Goal: Find specific page/section: Find specific page/section

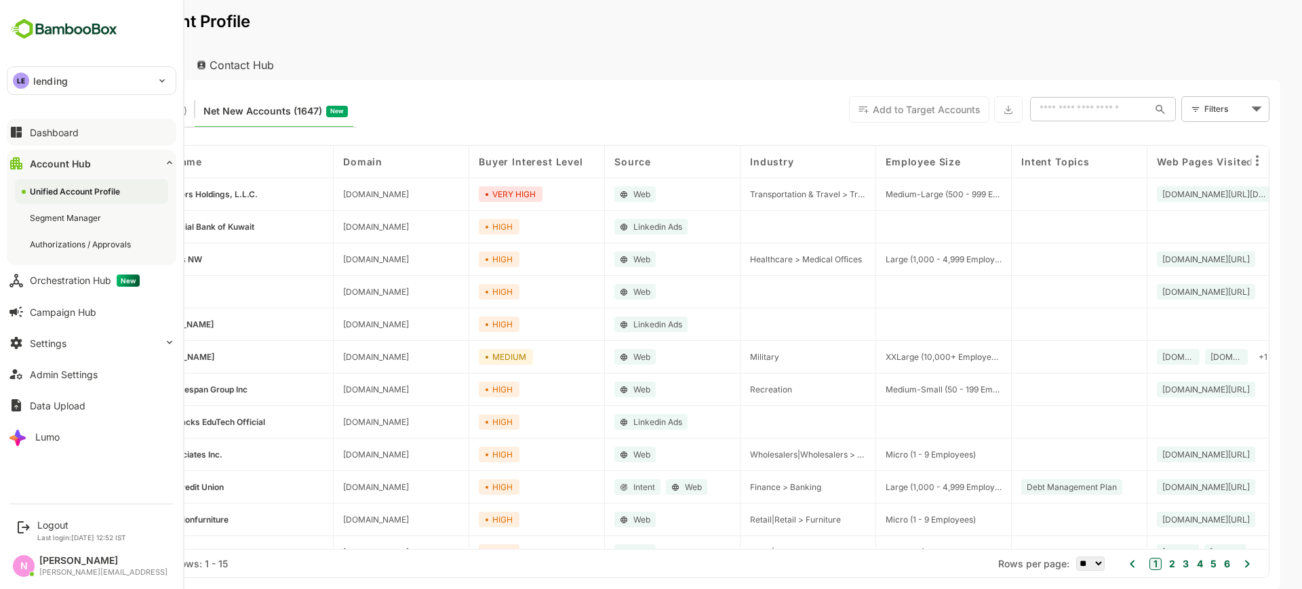
click at [33, 132] on div "Dashboard" at bounding box center [54, 133] width 49 height 12
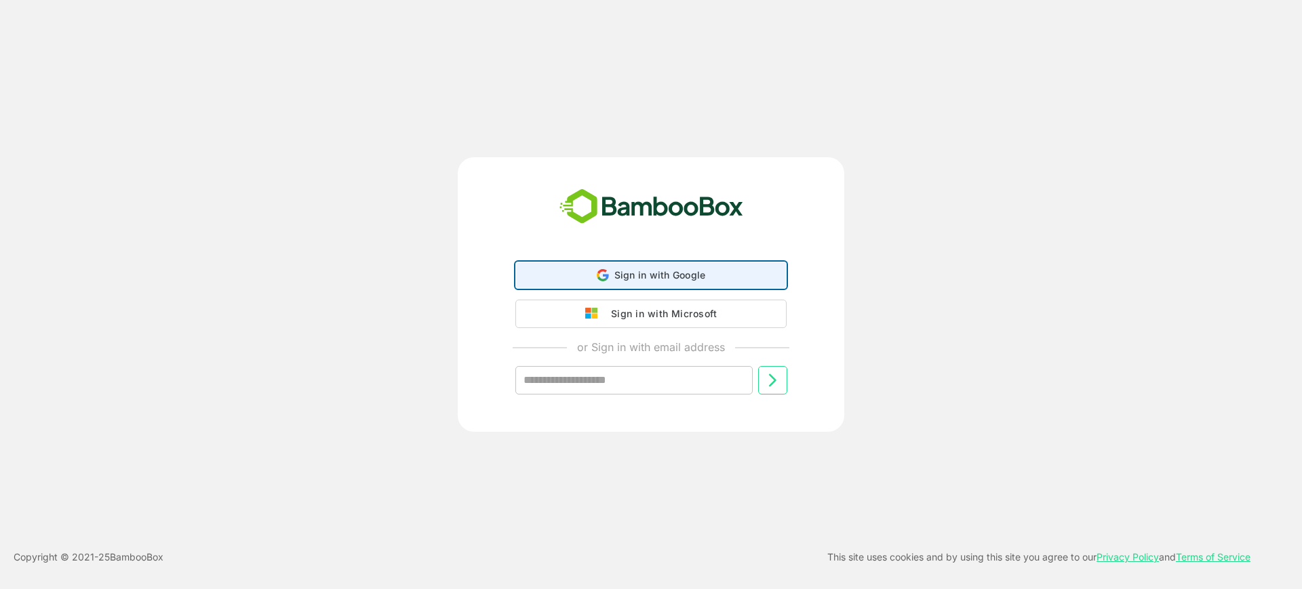
click at [666, 273] on span "Sign in with Google" at bounding box center [660, 275] width 92 height 12
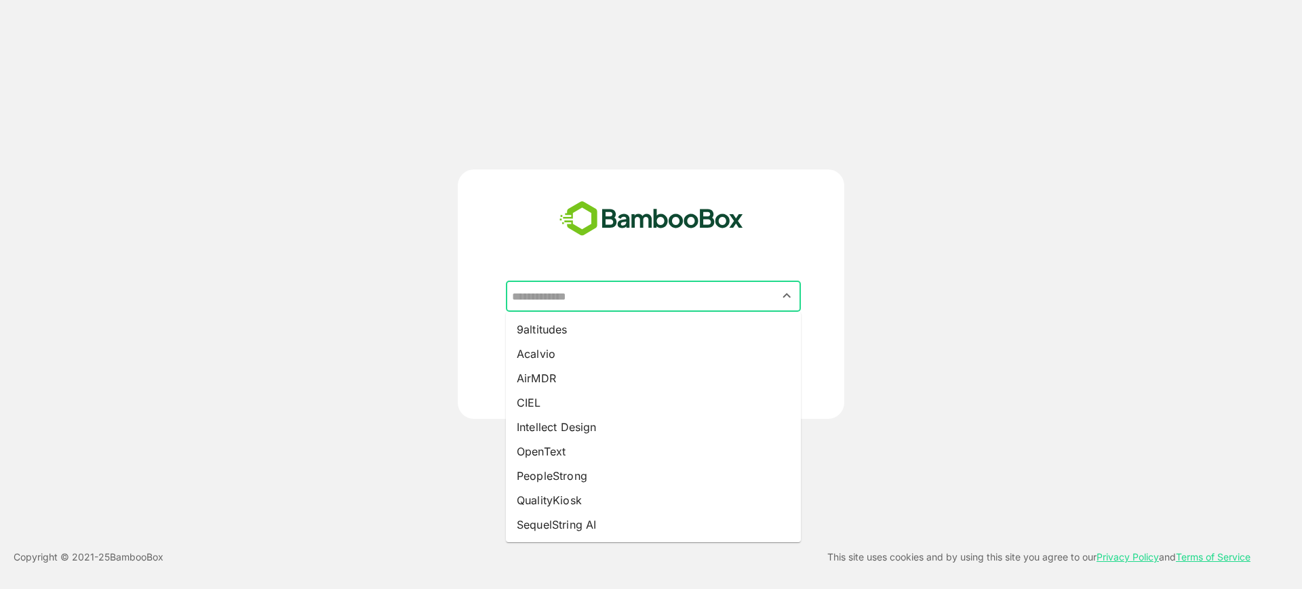
click at [637, 295] on input "text" at bounding box center [652, 296] width 289 height 26
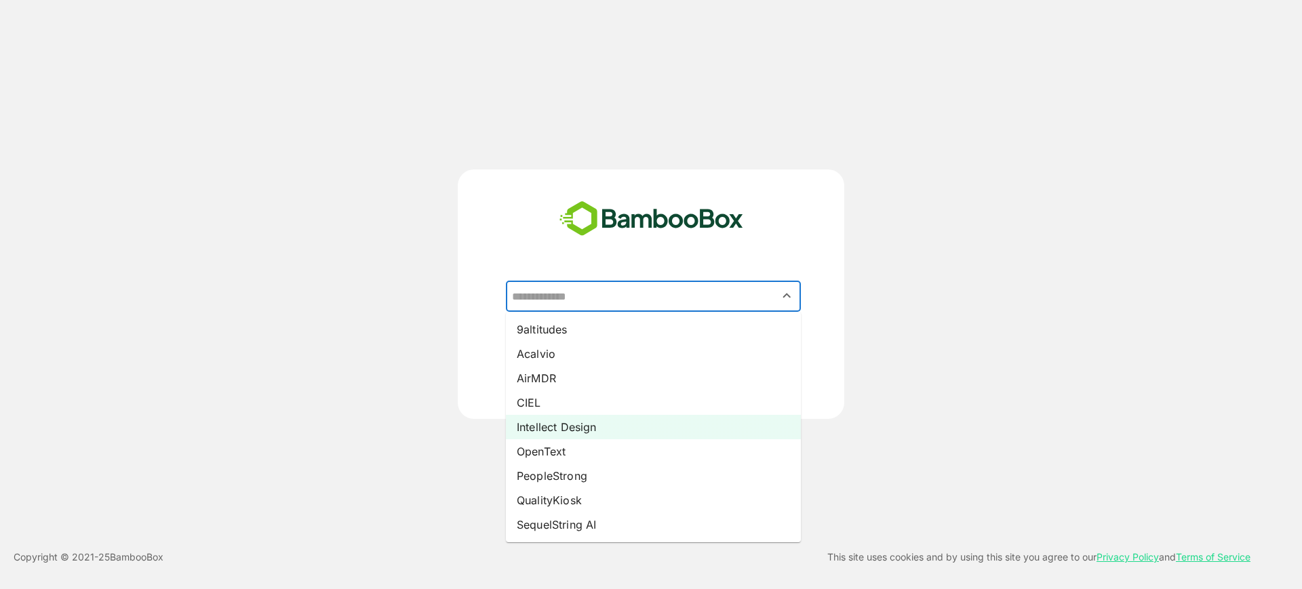
click at [666, 435] on li "Intellect Design" at bounding box center [653, 427] width 295 height 24
type input "**********"
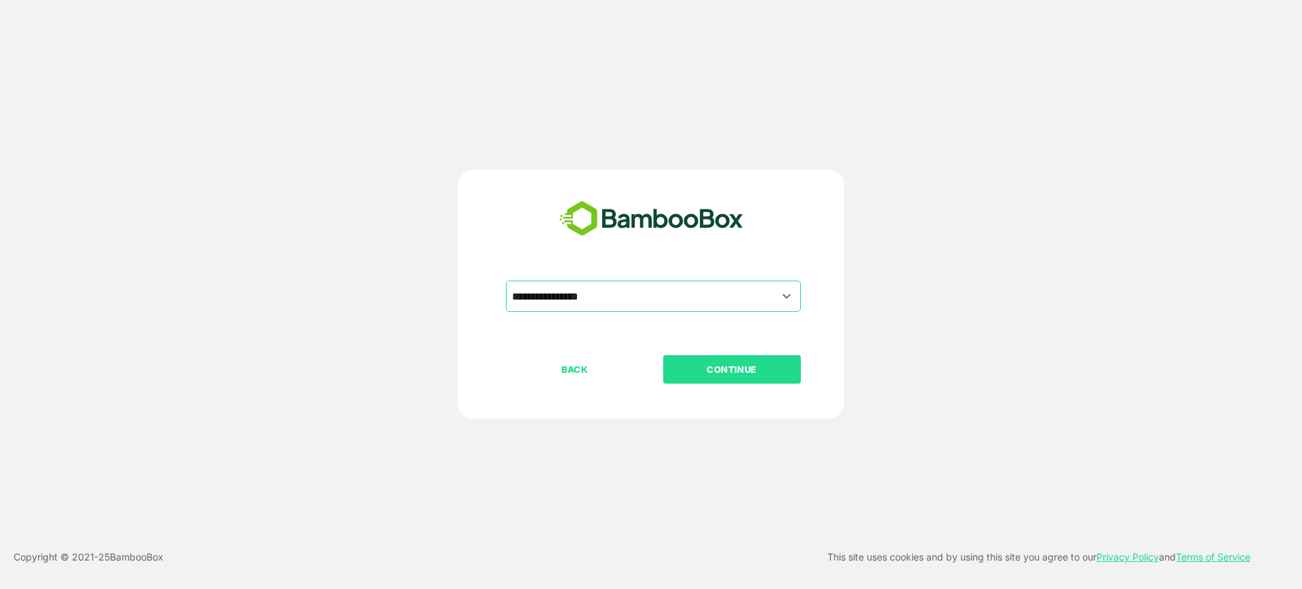
click at [737, 371] on p "CONTINUE" at bounding box center [732, 369] width 136 height 15
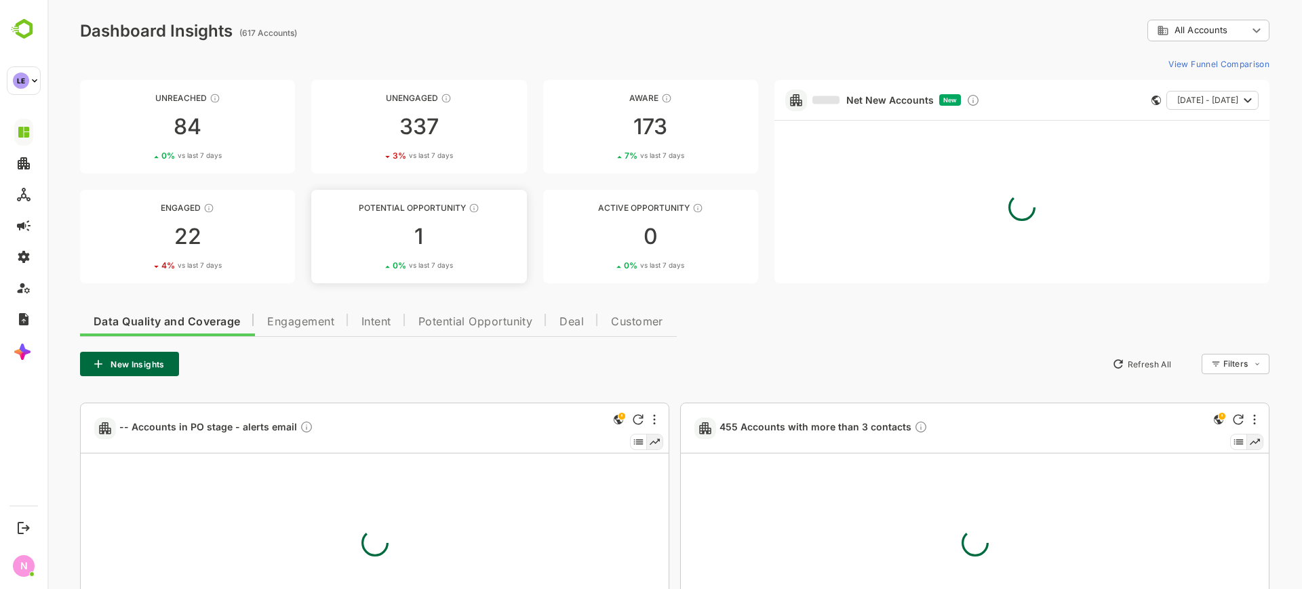
click at [430, 214] on link "Potential Opportunity 1 0 % vs last 7 days" at bounding box center [418, 237] width 215 height 94
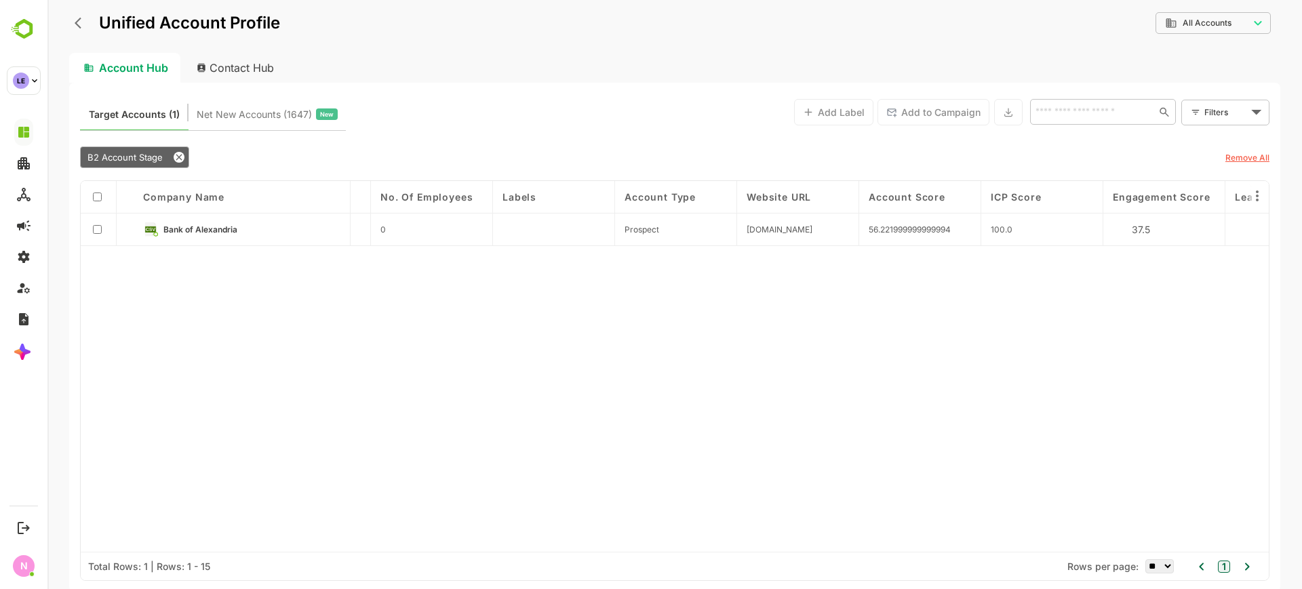
scroll to position [0, 714]
click at [190, 220] on div "Bank of Alexandria" at bounding box center [242, 230] width 217 height 33
click at [199, 230] on span "Bank of Alexandria" at bounding box center [200, 229] width 74 height 10
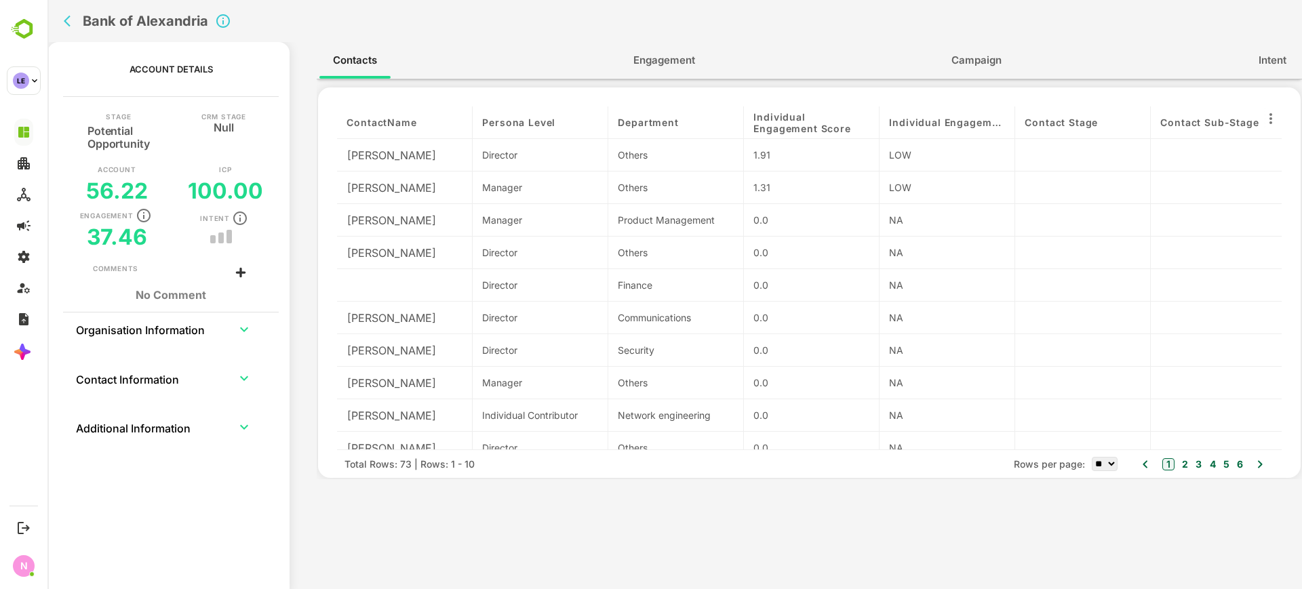
click at [647, 58] on span "Engagement" at bounding box center [664, 61] width 62 height 18
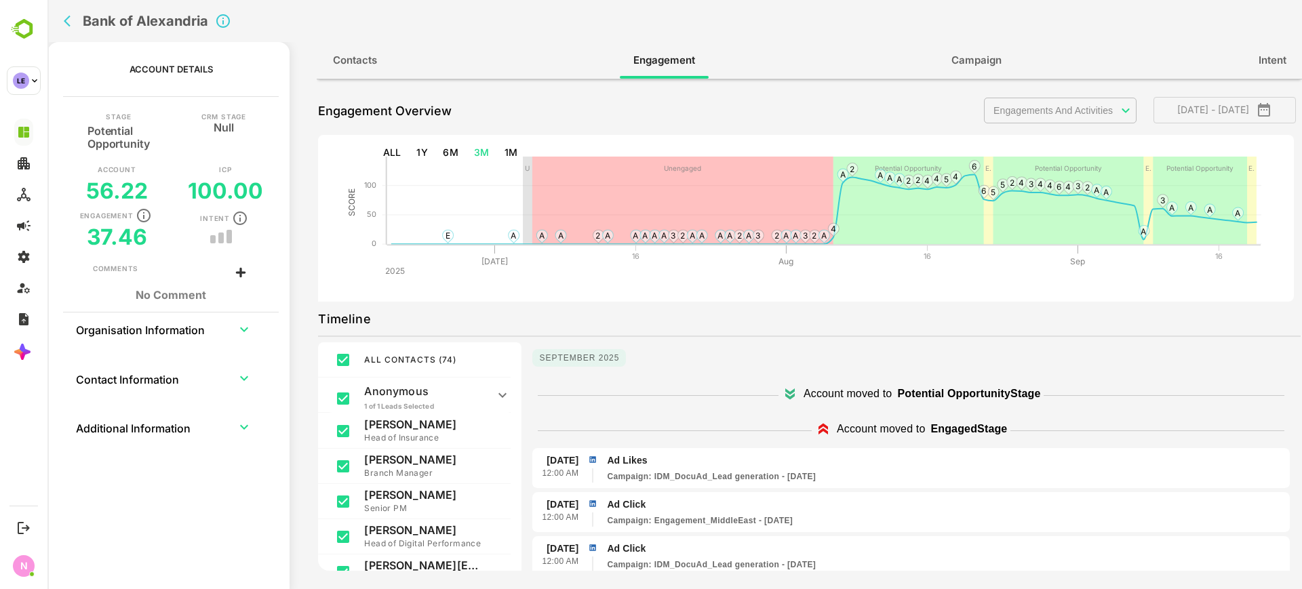
scroll to position [1, 0]
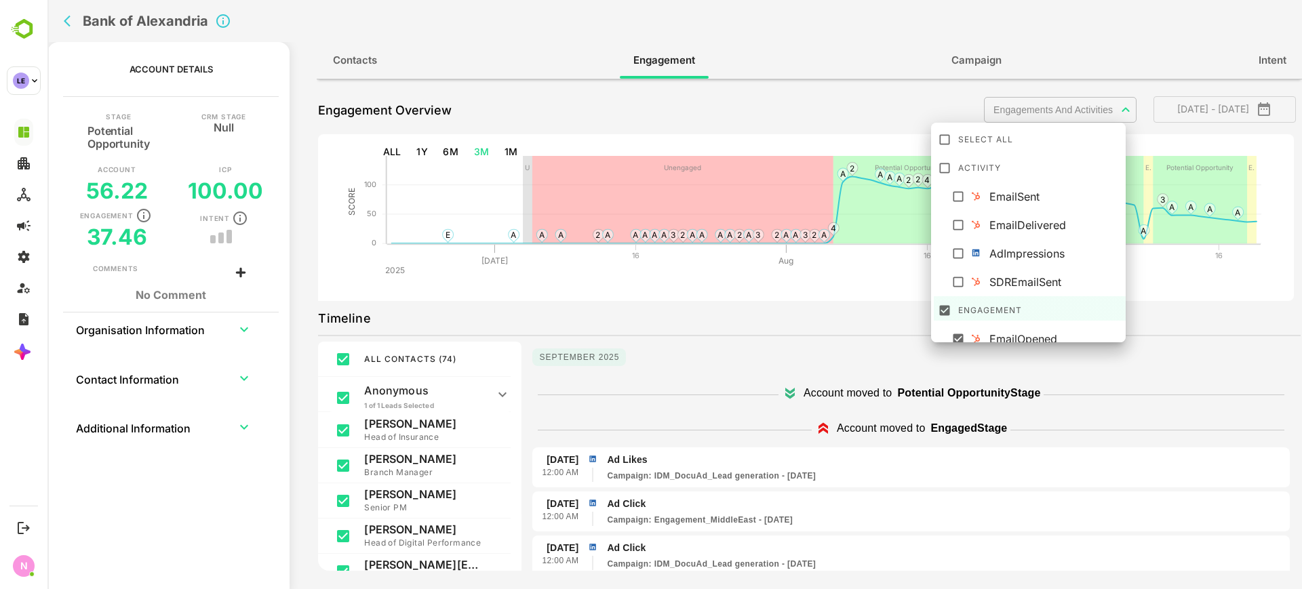
click at [1037, 114] on body "**********" at bounding box center [674, 294] width 1254 height 589
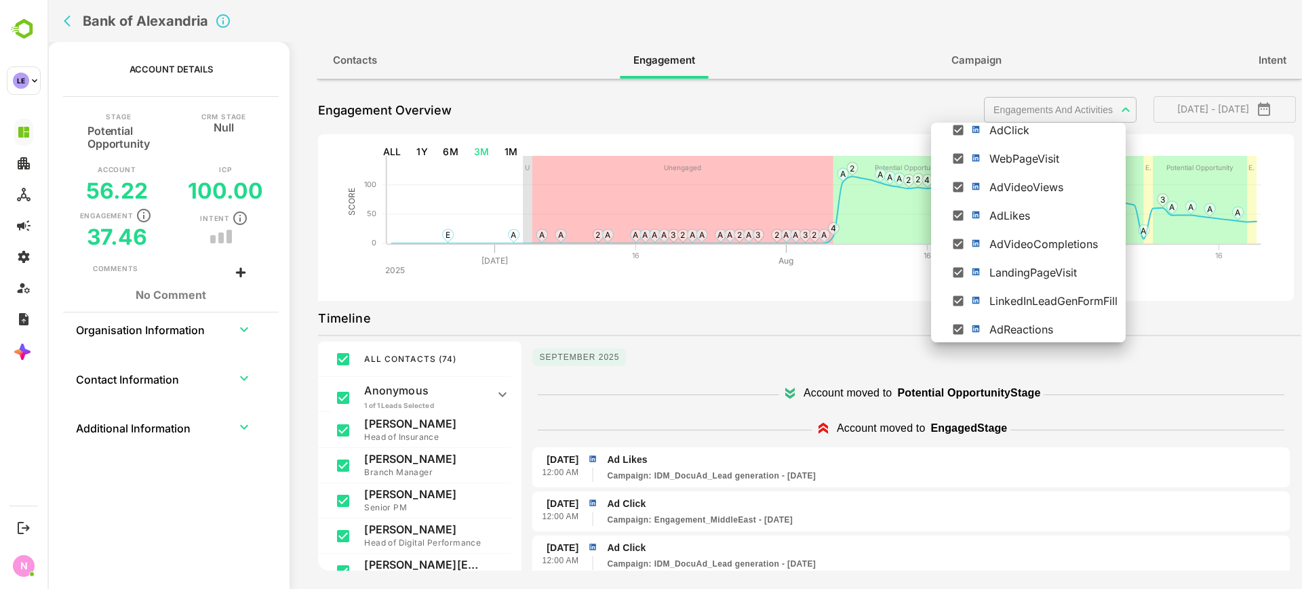
scroll to position [0, 0]
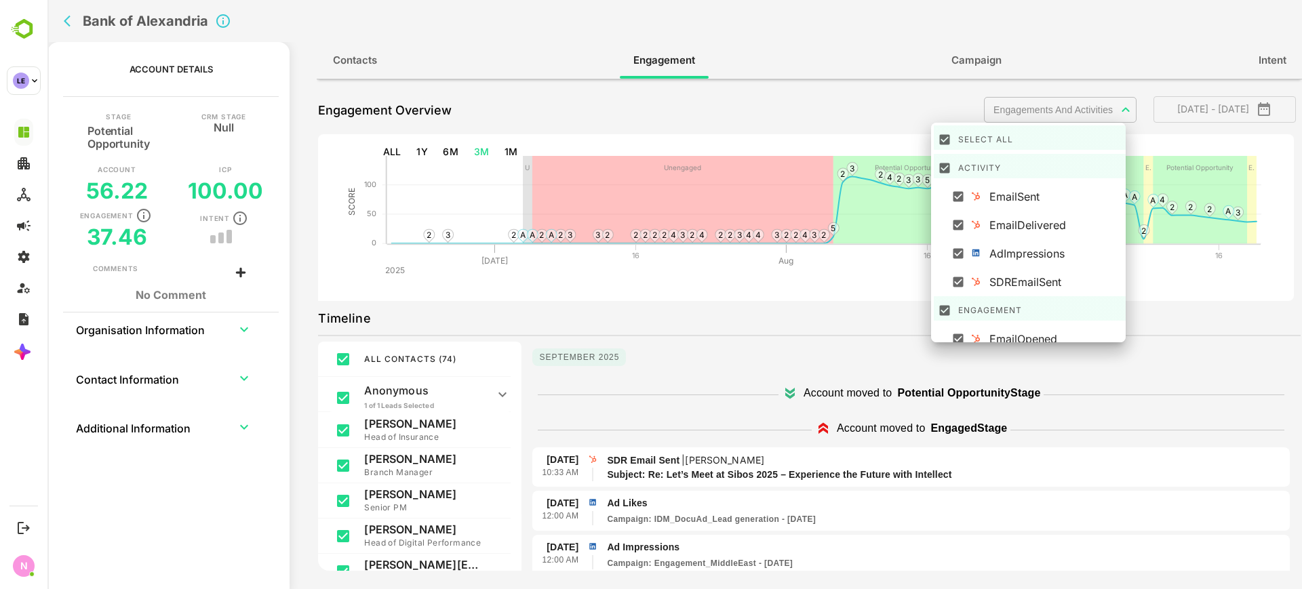
click at [832, 280] on div at bounding box center [674, 294] width 1254 height 589
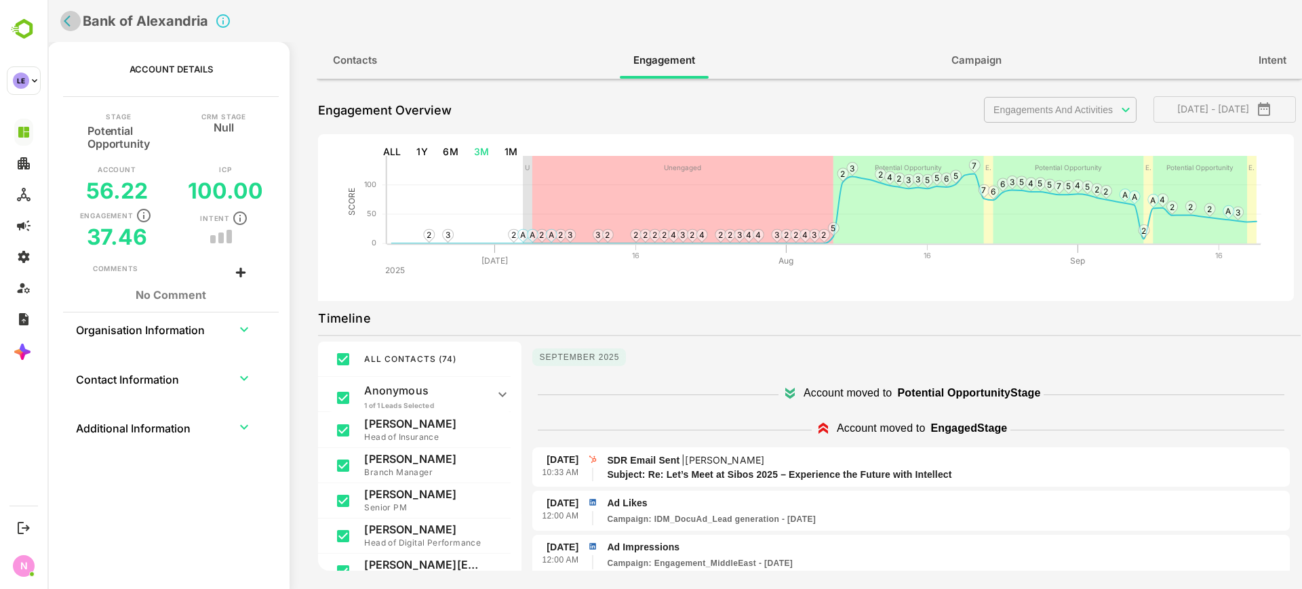
click at [63, 23] on button "back" at bounding box center [70, 21] width 20 height 20
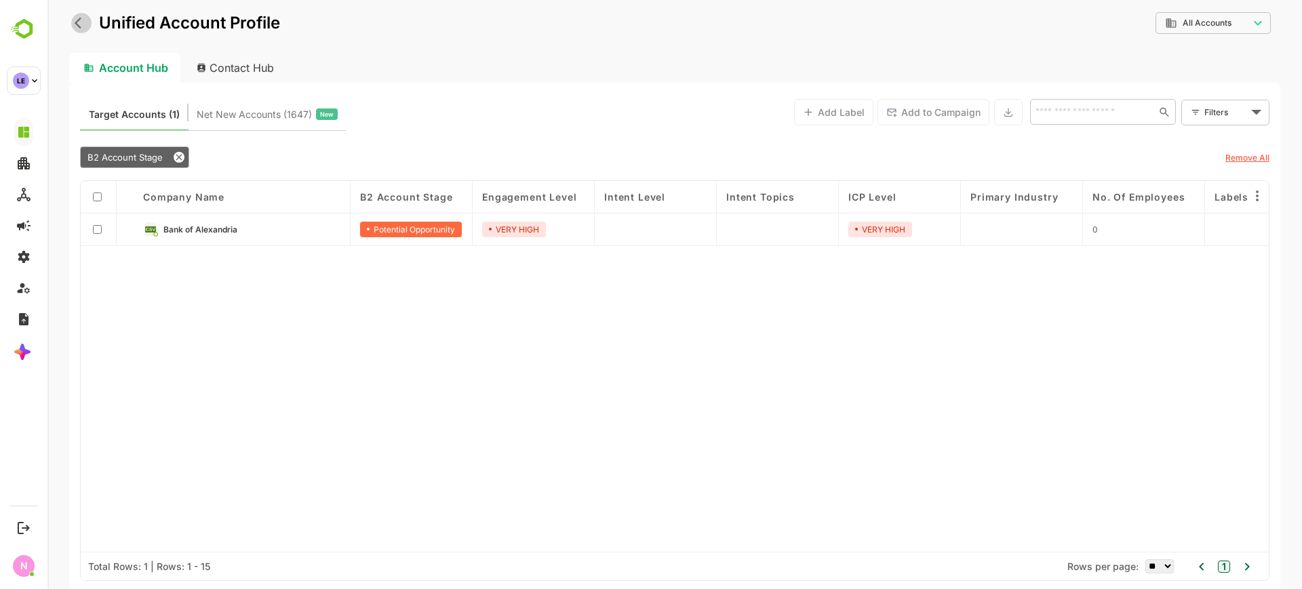
click at [80, 20] on icon "back" at bounding box center [82, 23] width 14 height 14
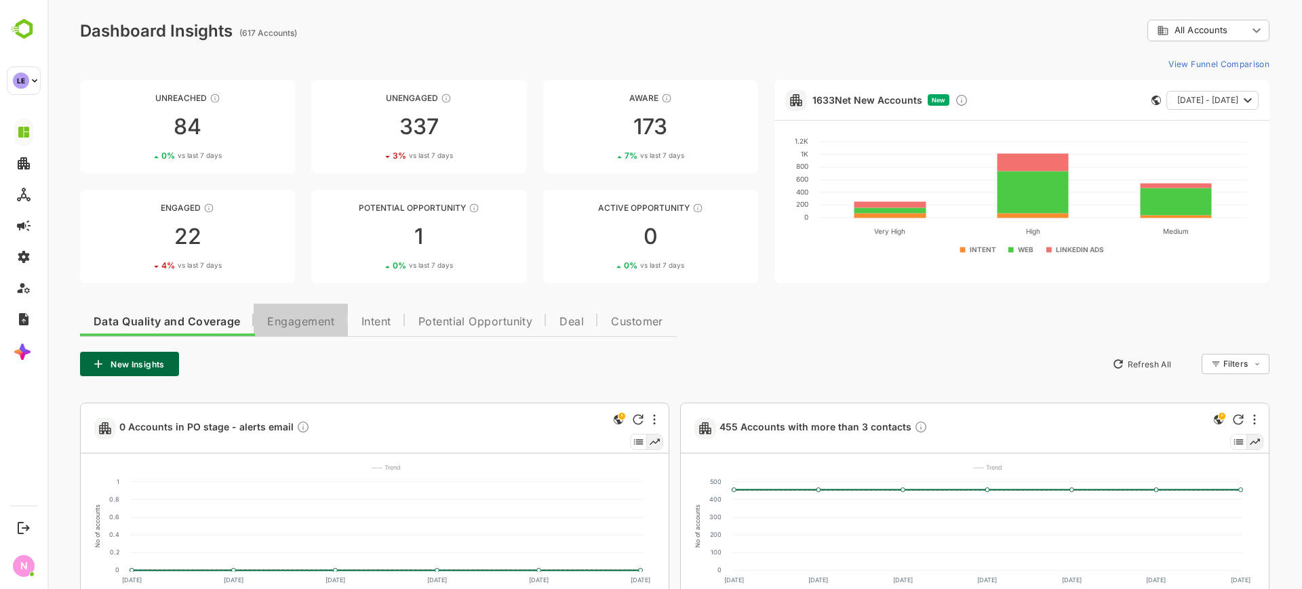
click at [307, 317] on span "Engagement" at bounding box center [300, 322] width 67 height 11
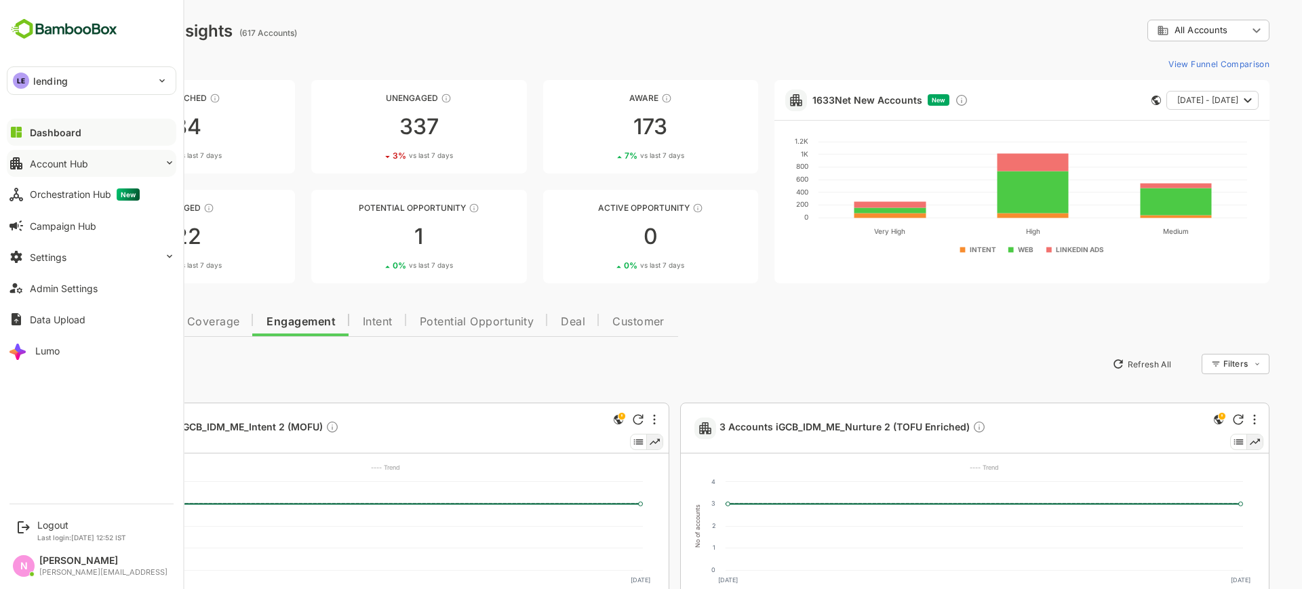
click at [75, 164] on div "Account Hub" at bounding box center [59, 164] width 58 height 12
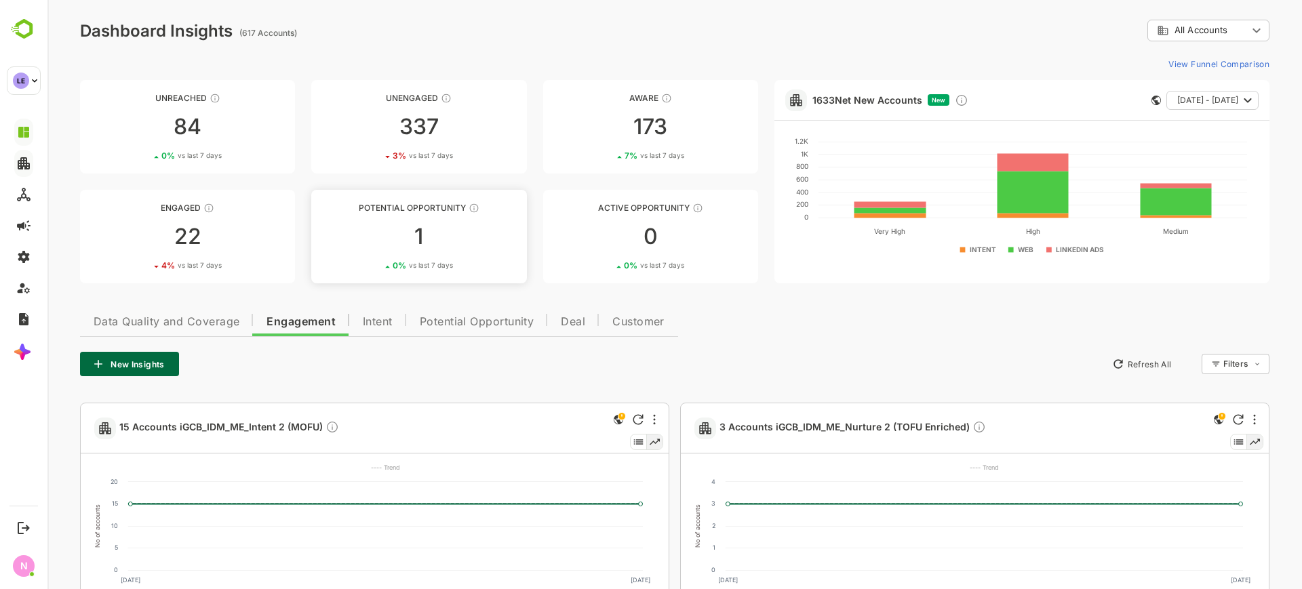
click at [468, 226] on div "1" at bounding box center [418, 237] width 215 height 22
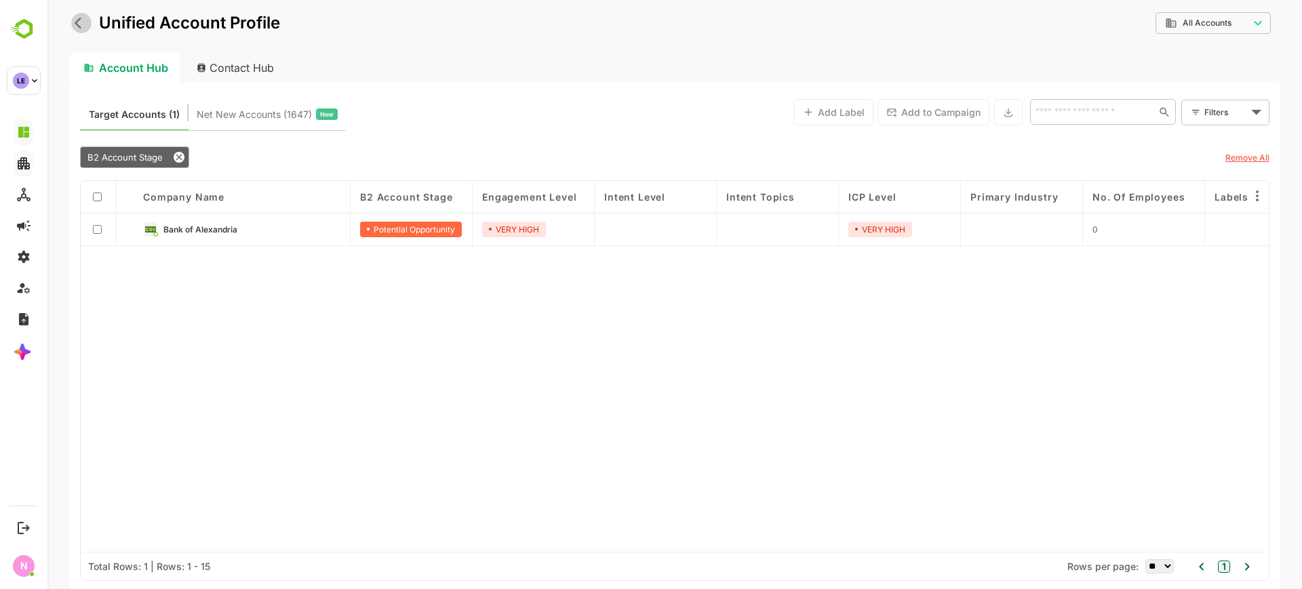
click at [71, 19] on button "back" at bounding box center [81, 23] width 20 height 20
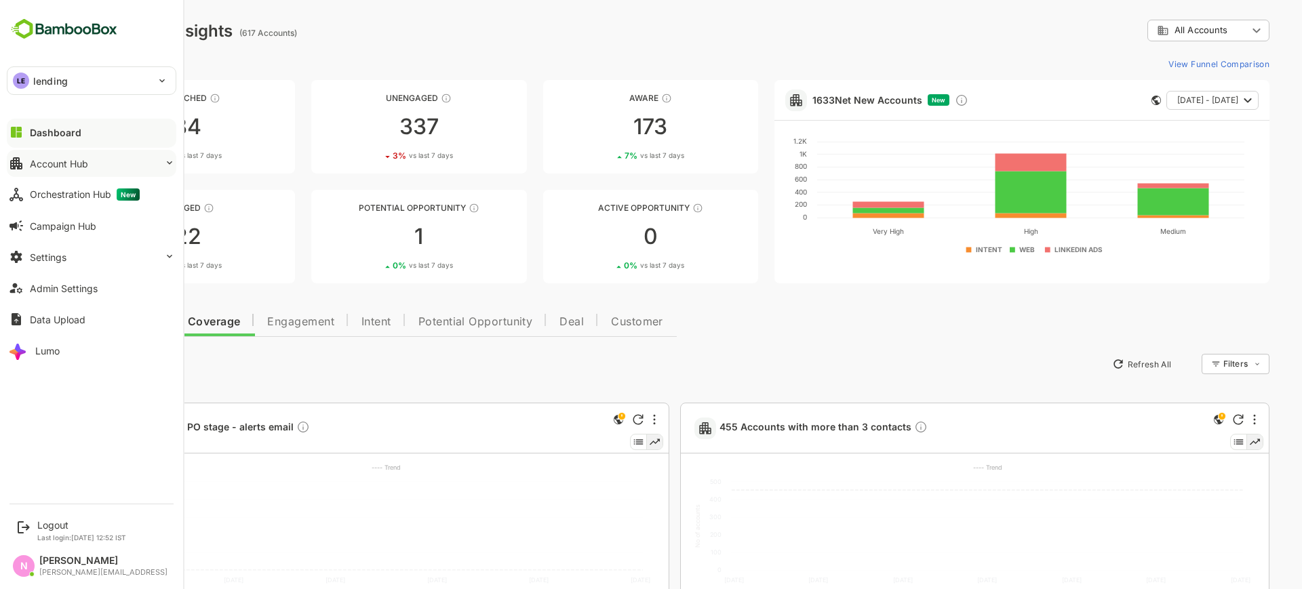
click at [26, 81] on div "LE" at bounding box center [21, 81] width 16 height 16
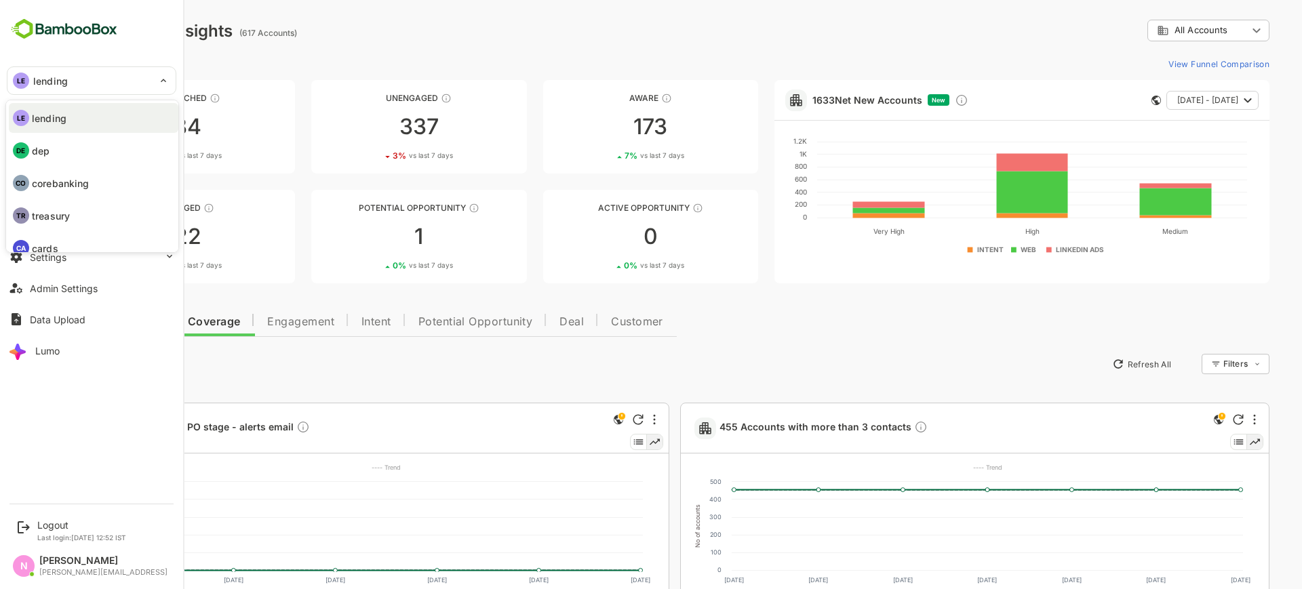
click at [35, 157] on p "dep" at bounding box center [41, 151] width 18 height 14
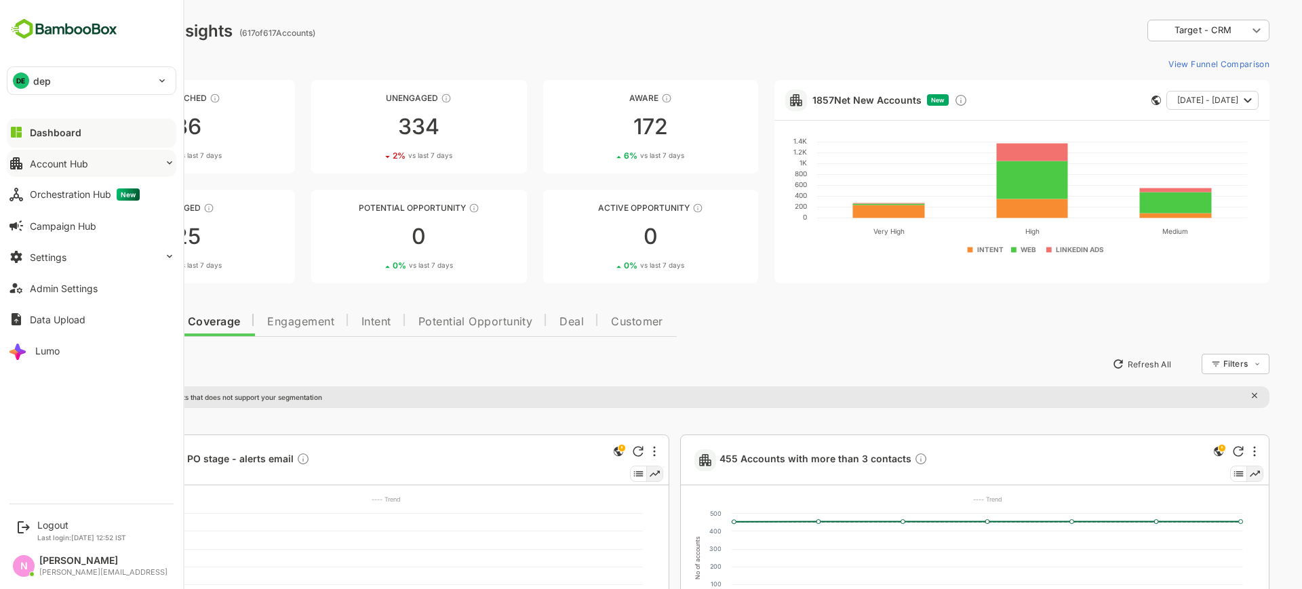
click at [101, 87] on div "DE dep" at bounding box center [83, 80] width 152 height 27
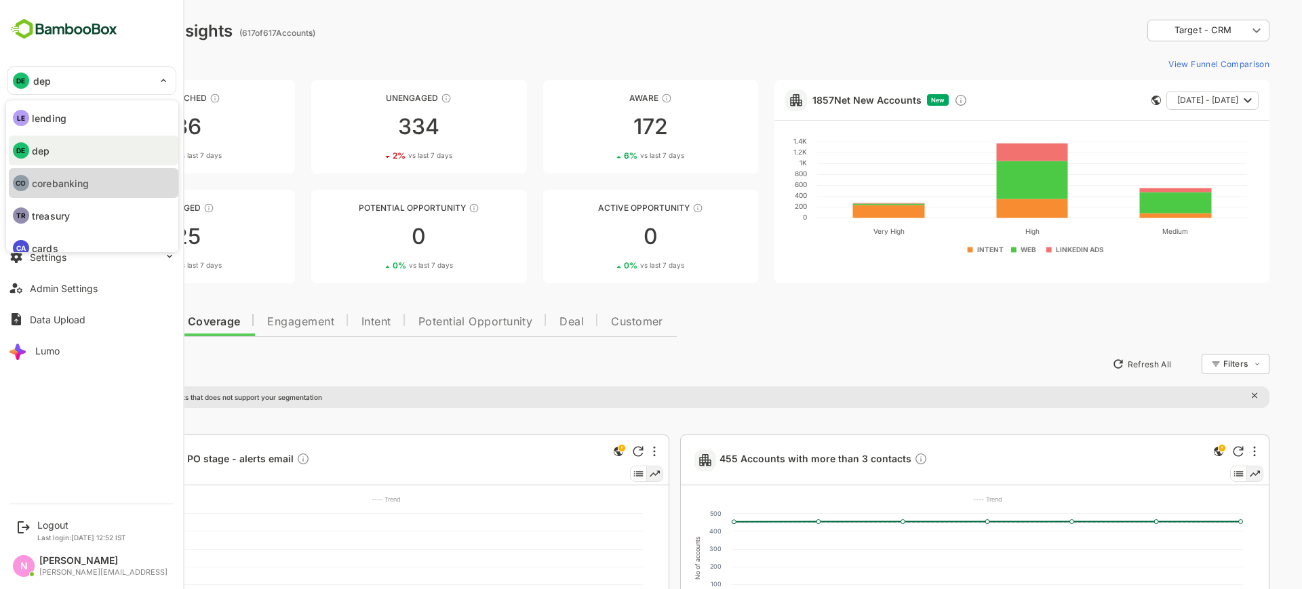
click at [60, 184] on p "corebanking" at bounding box center [60, 183] width 57 height 14
type input "**********"
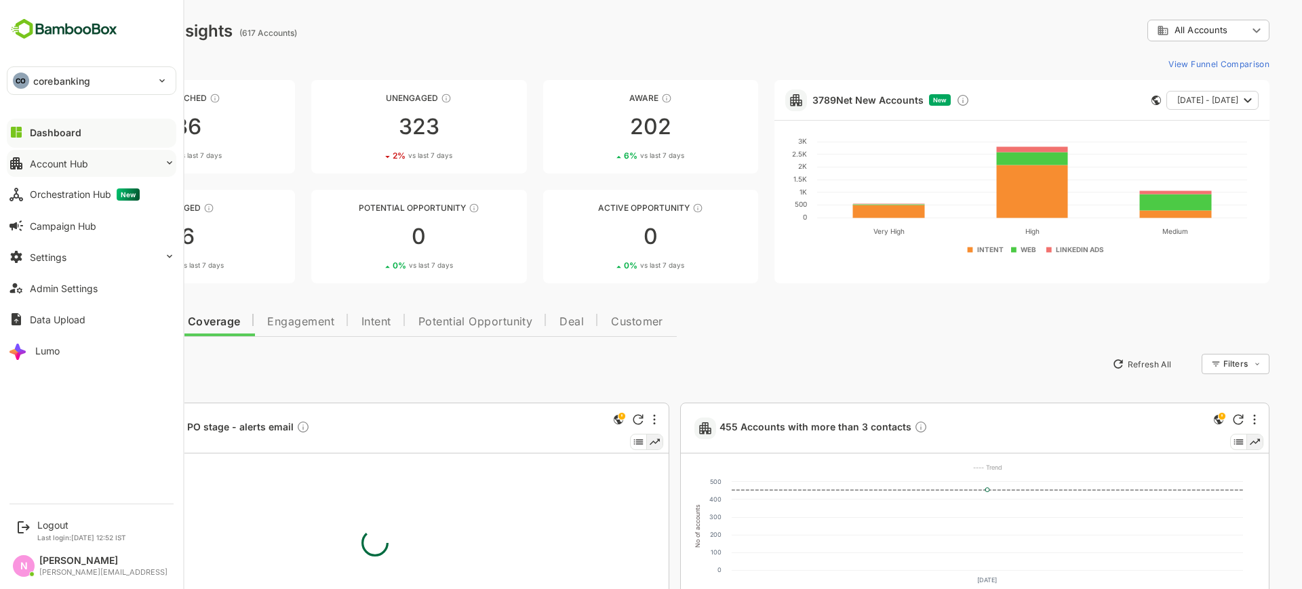
click at [138, 81] on div "CO corebanking" at bounding box center [83, 80] width 152 height 27
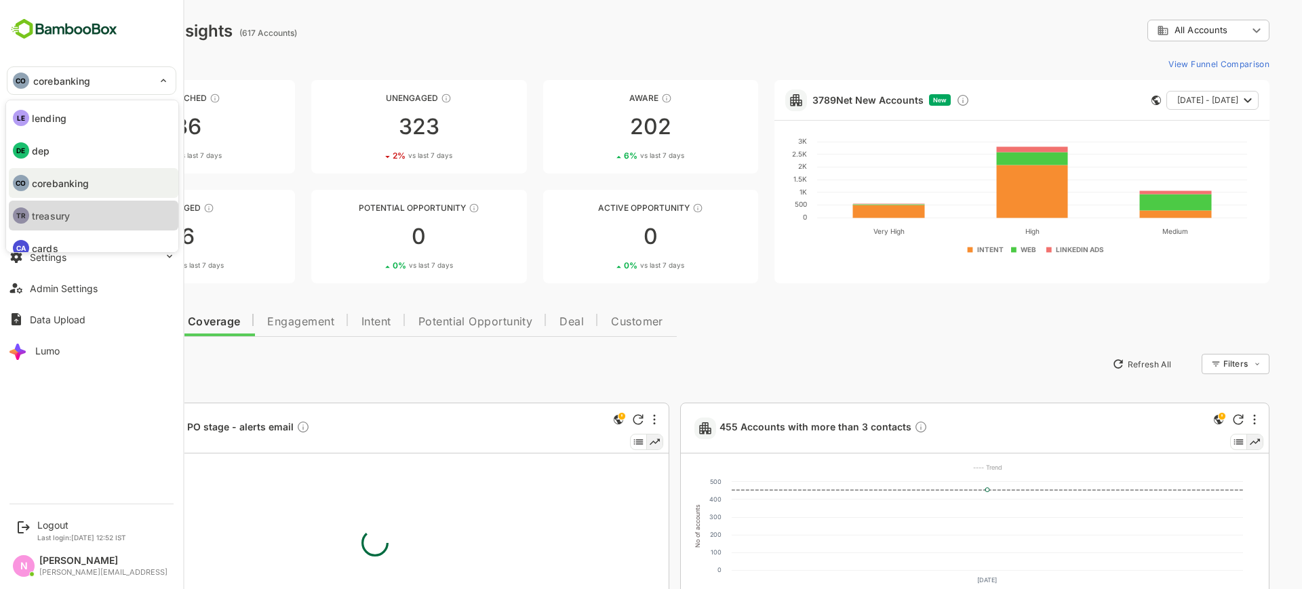
click at [55, 211] on p "treasury" at bounding box center [51, 216] width 38 height 14
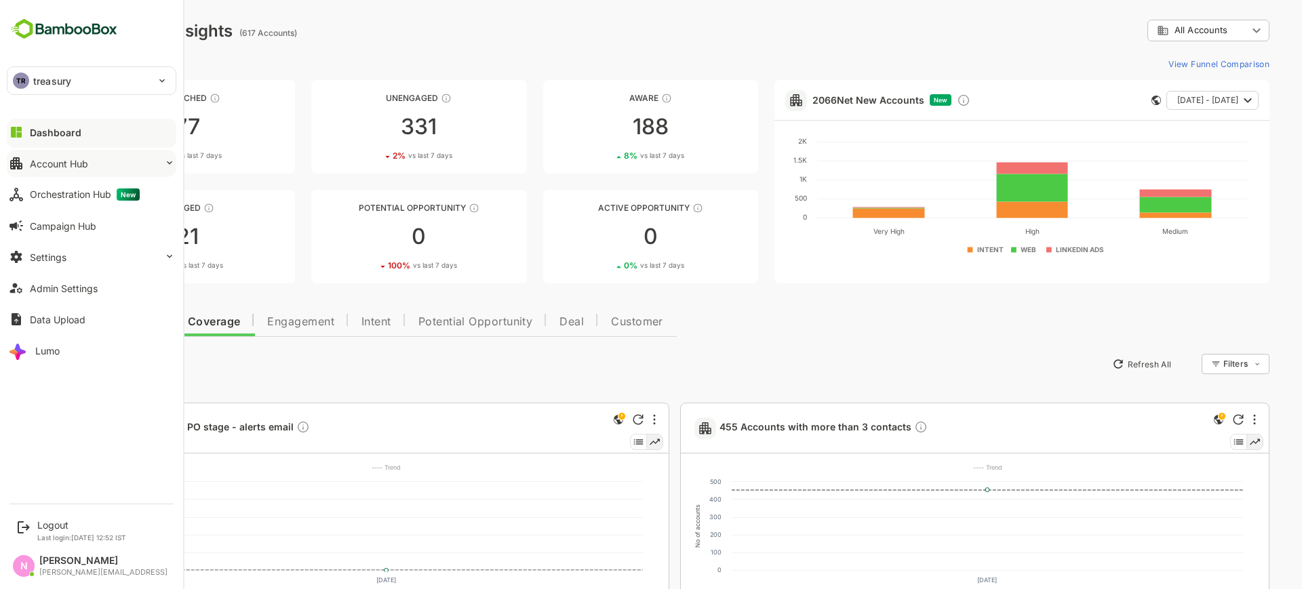
click at [35, 81] on p "treasury" at bounding box center [52, 81] width 38 height 14
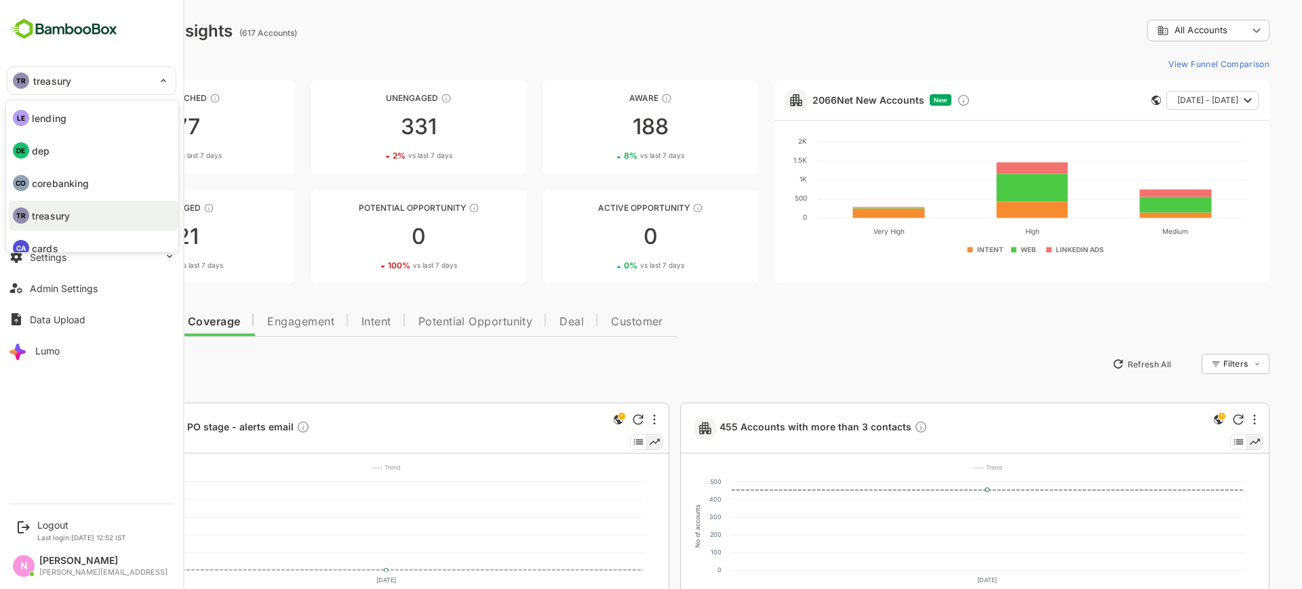
scroll to position [46, 0]
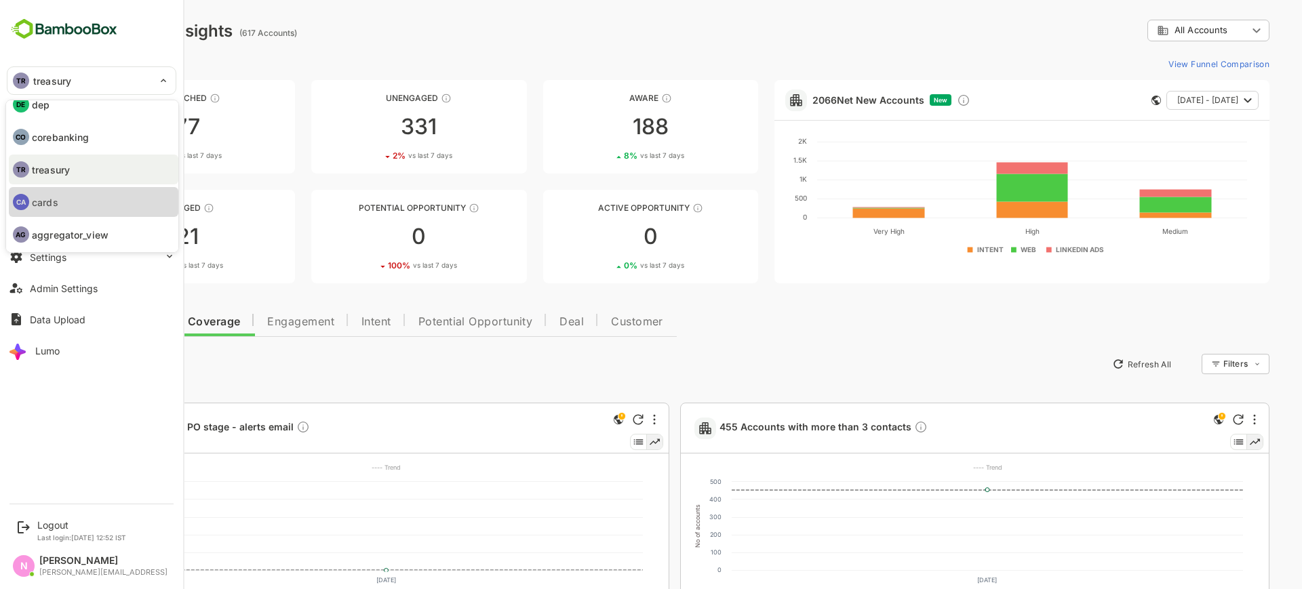
click at [61, 199] on li "CA cards" at bounding box center [93, 202] width 169 height 30
